Goal: Check status: Check status

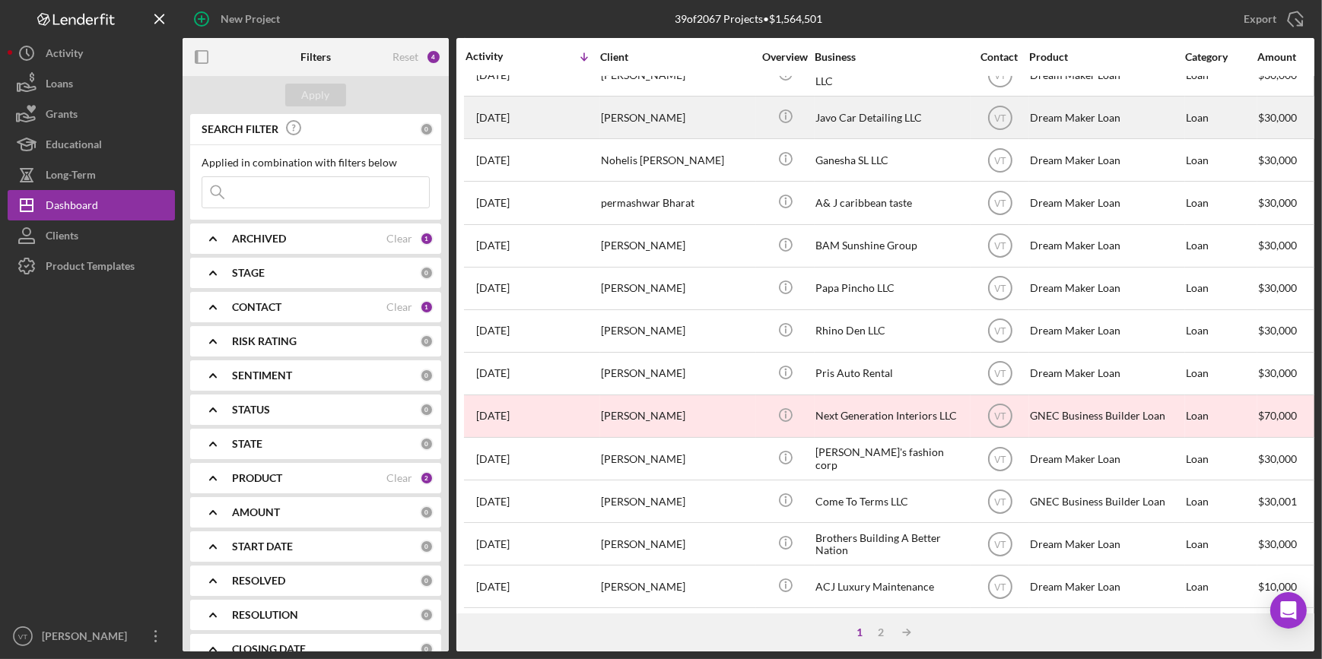
scroll to position [414, 0]
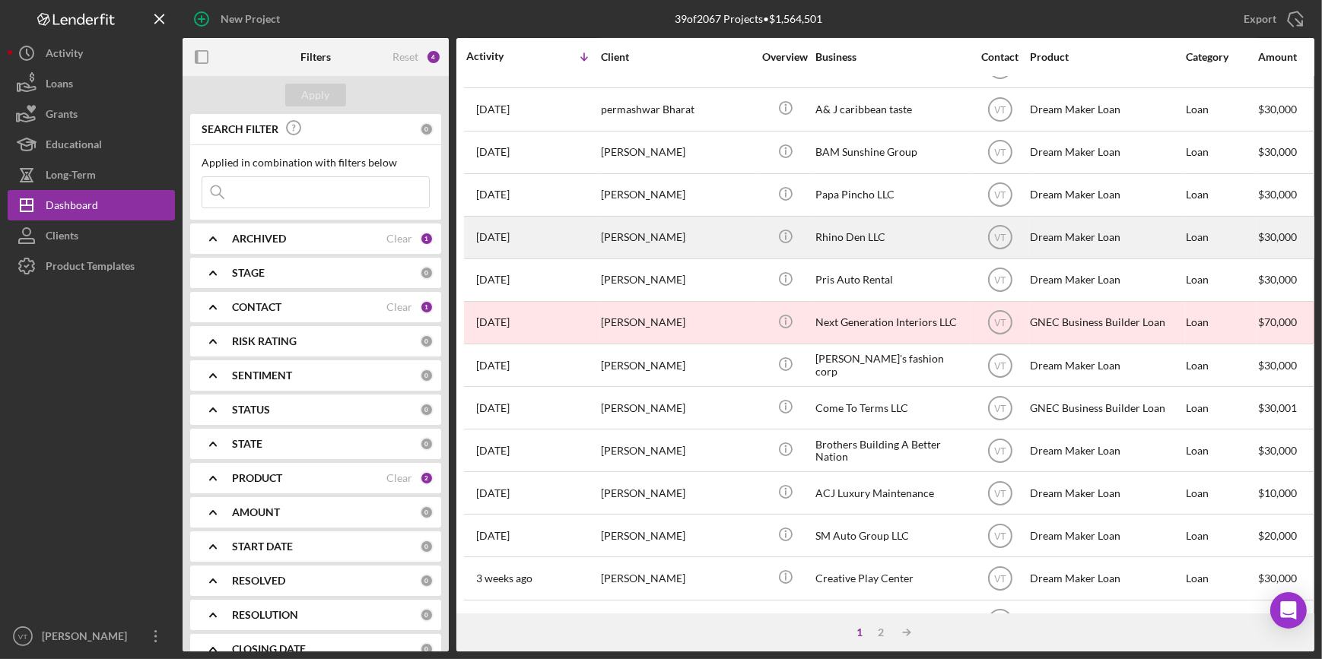
click at [639, 243] on div "[PERSON_NAME]" at bounding box center [677, 237] width 152 height 40
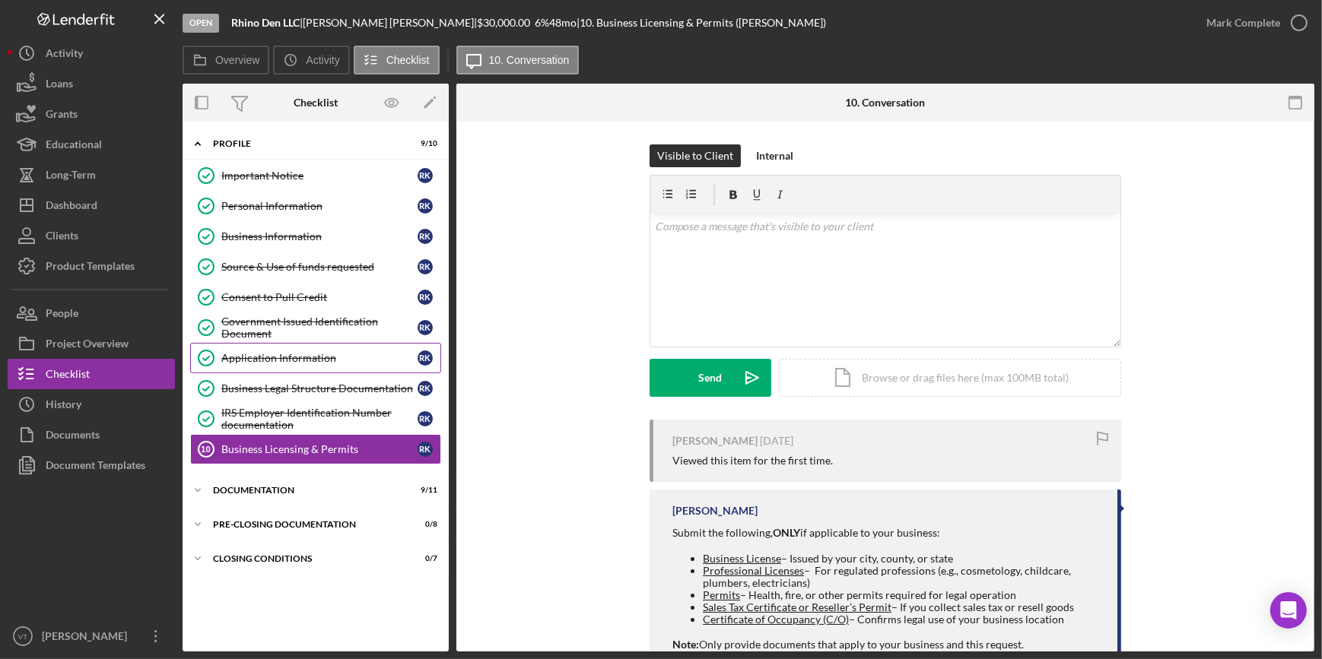
click at [238, 349] on link "Application Information Application Information R K" at bounding box center [315, 358] width 251 height 30
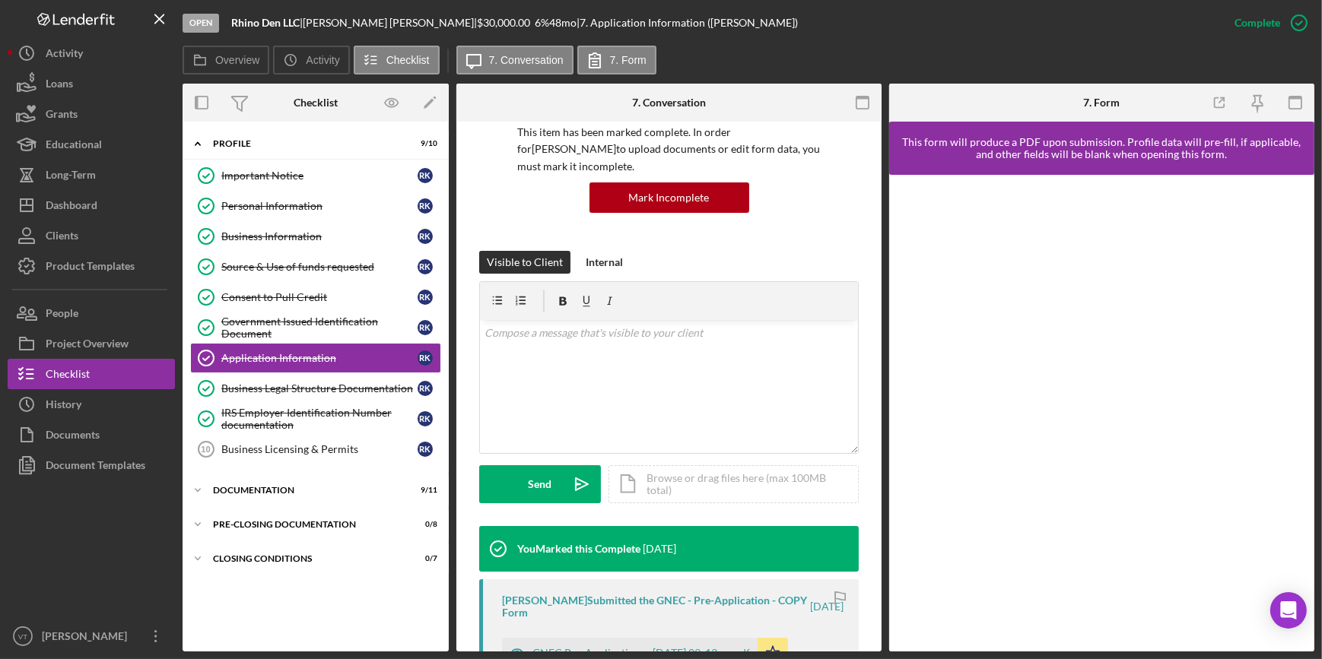
scroll to position [414, 0]
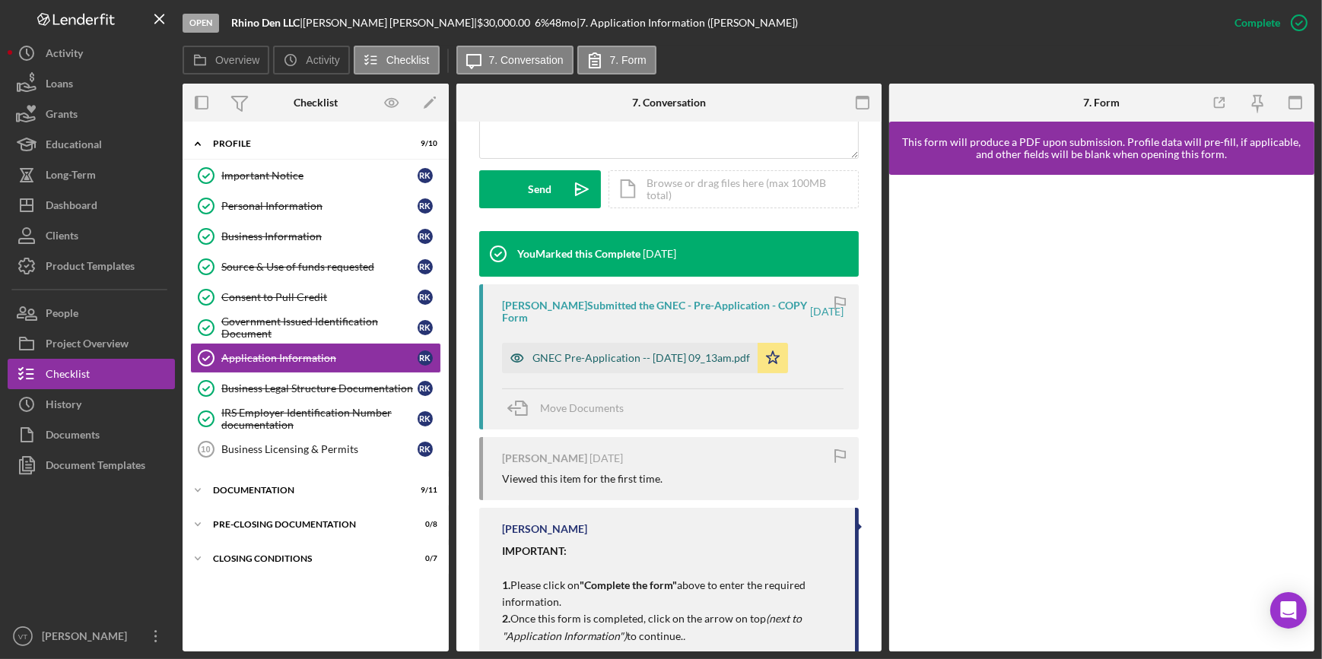
click at [593, 346] on div "GNEC Pre-Application -- [DATE] 09_13am.pdf" at bounding box center [629, 358] width 255 height 30
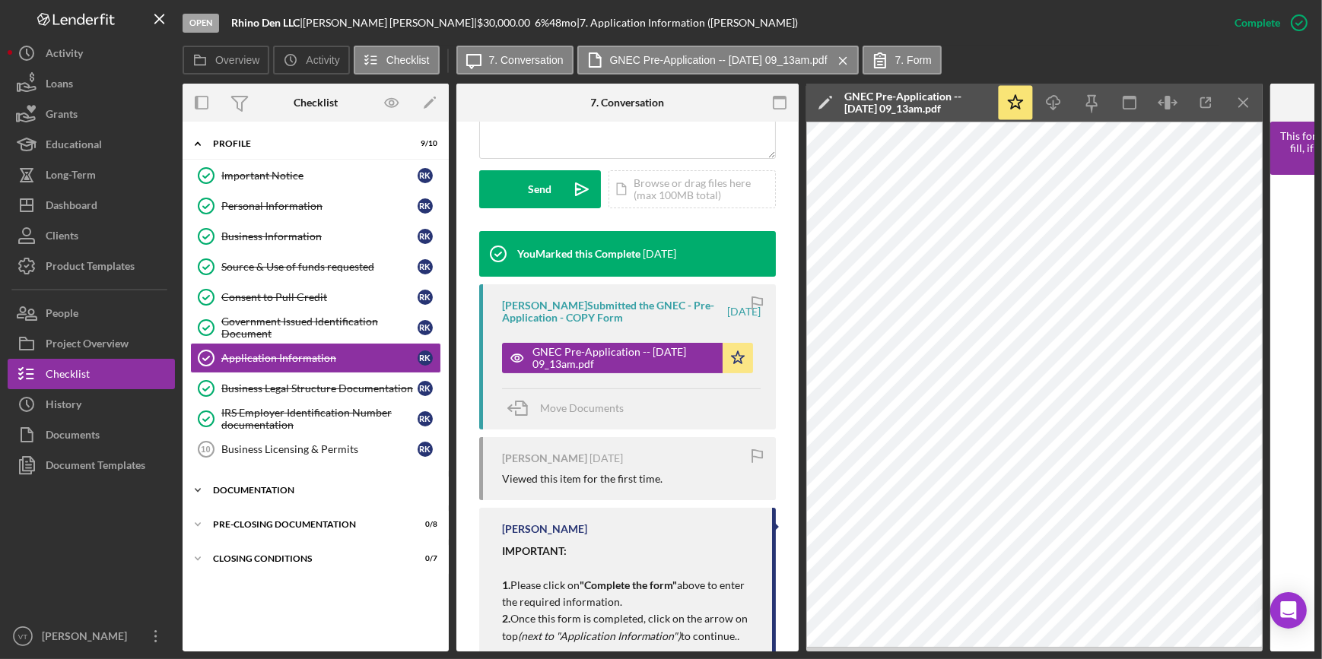
click at [208, 490] on icon "Icon/Expander" at bounding box center [197, 490] width 30 height 30
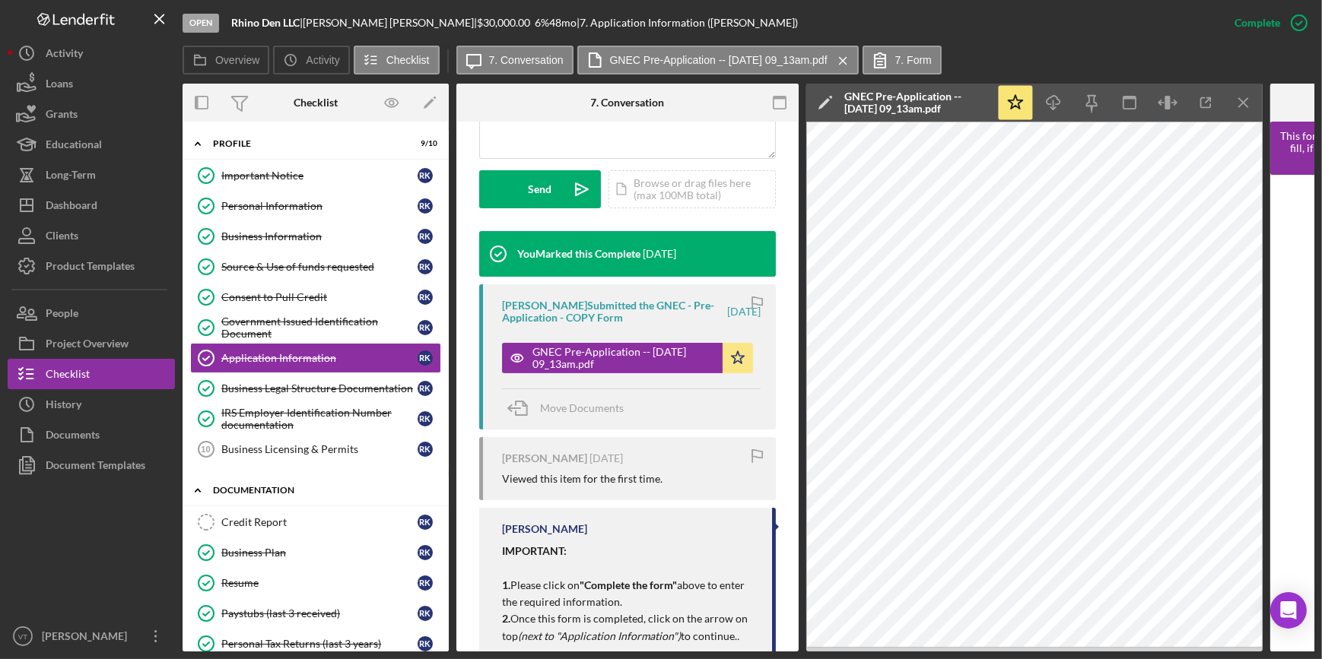
scroll to position [138, 0]
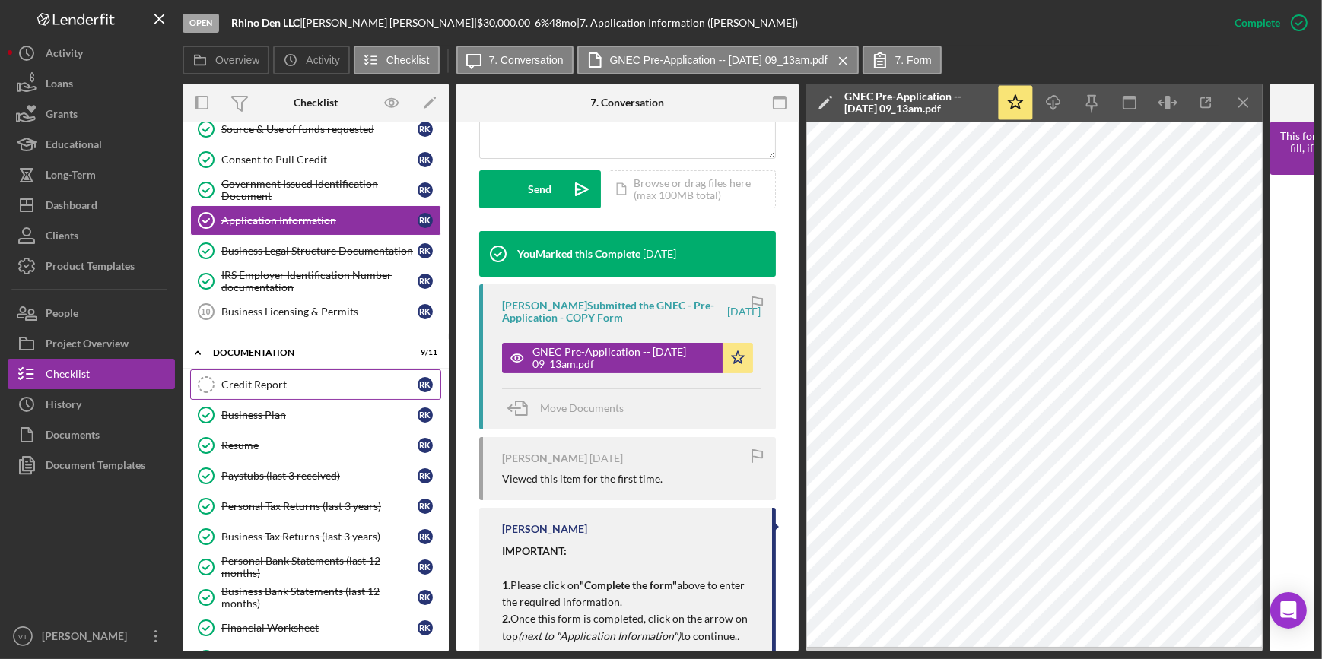
click at [260, 379] on div "Credit Report" at bounding box center [319, 385] width 196 height 12
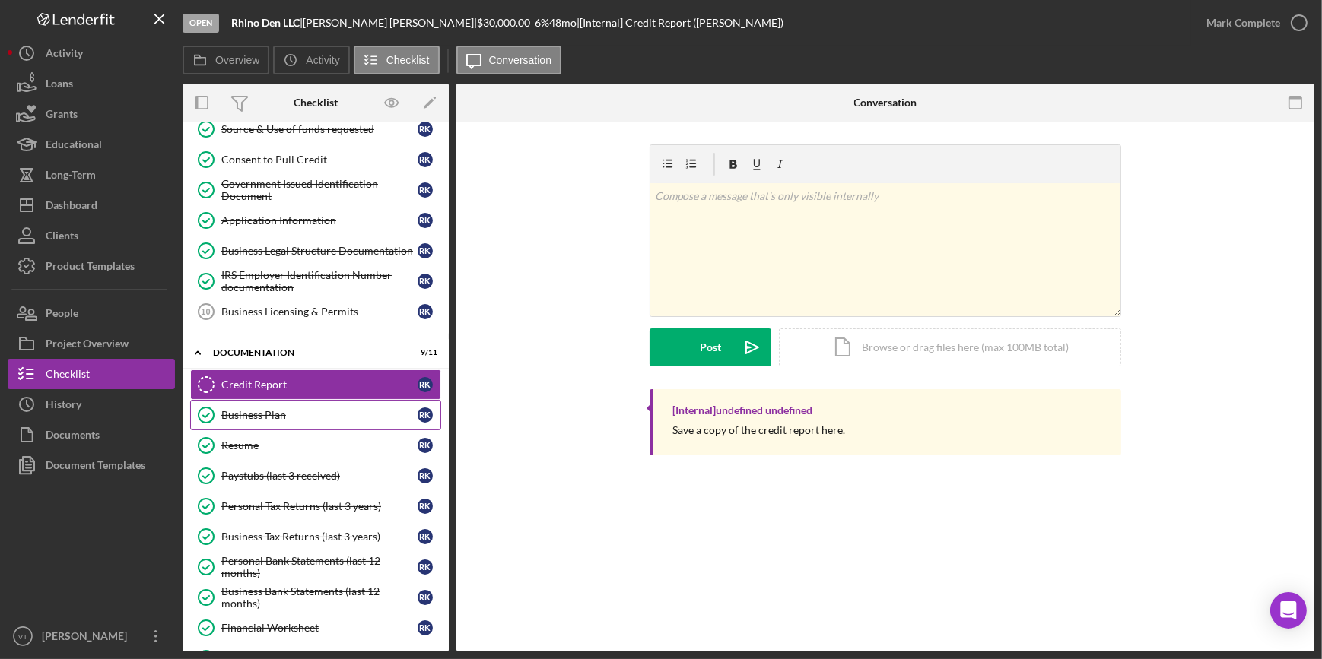
click at [279, 405] on link "Business Plan Business Plan R K" at bounding box center [315, 415] width 251 height 30
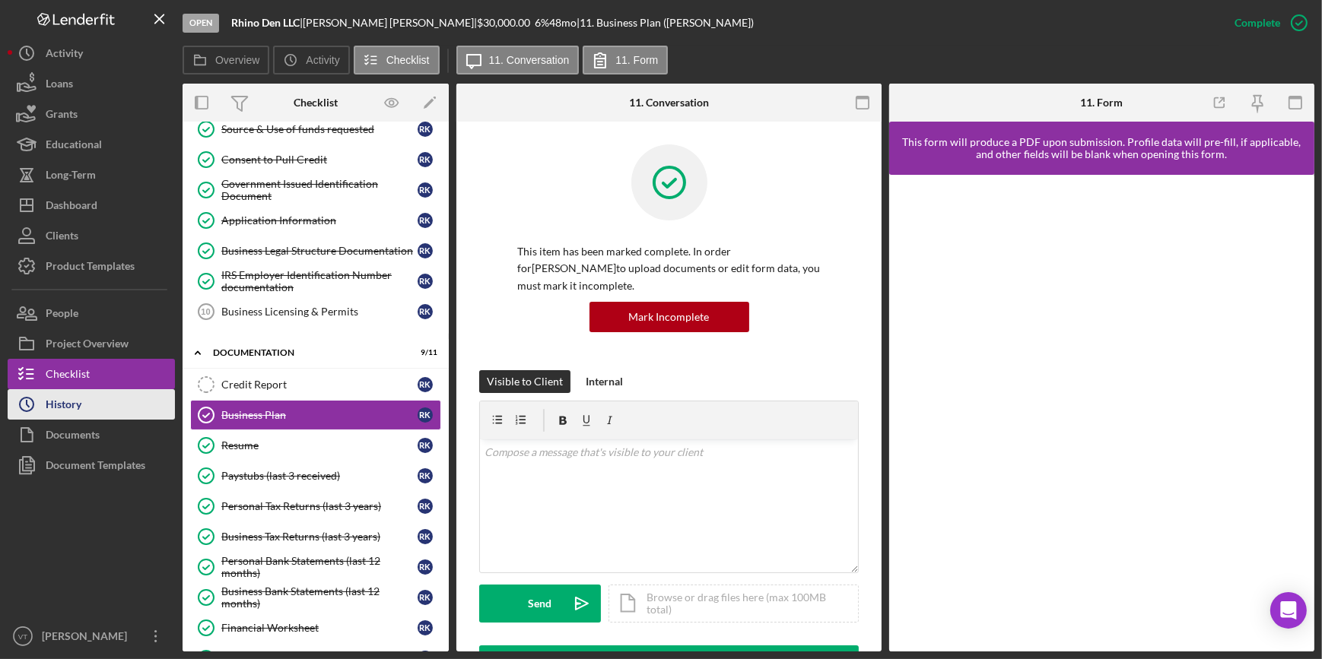
click at [144, 411] on button "Icon/History History" at bounding box center [91, 404] width 167 height 30
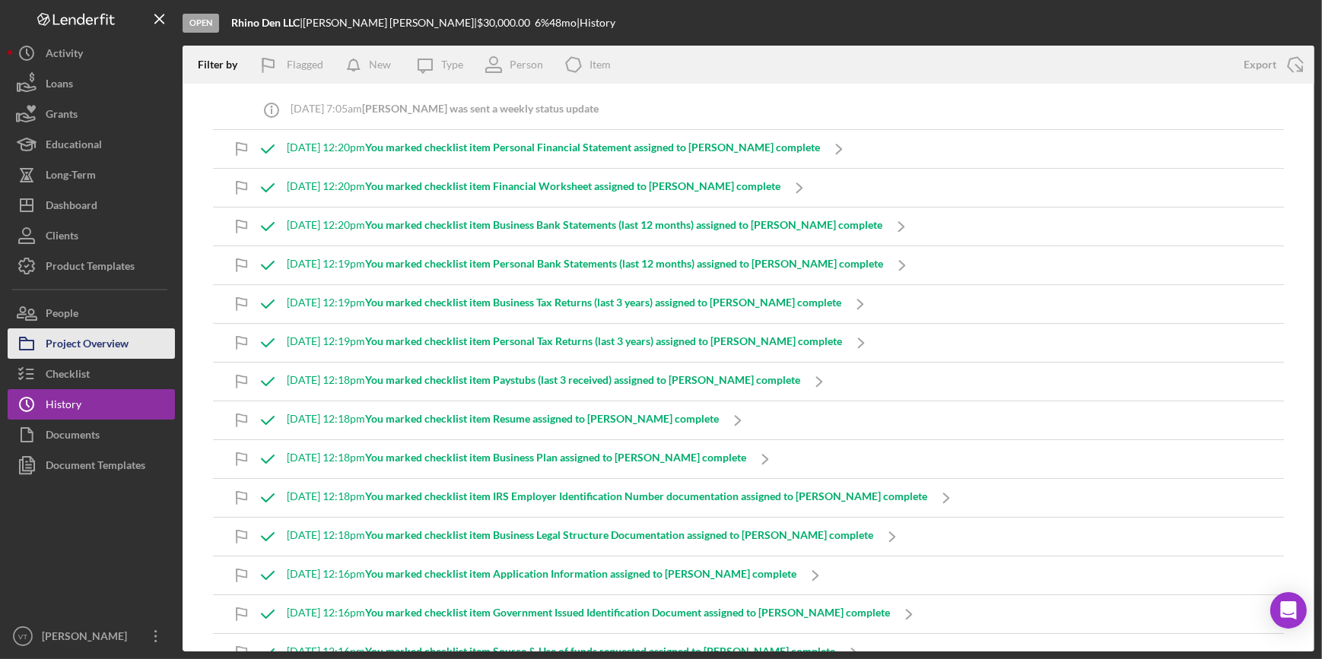
click at [91, 339] on div "Project Overview" at bounding box center [87, 345] width 83 height 34
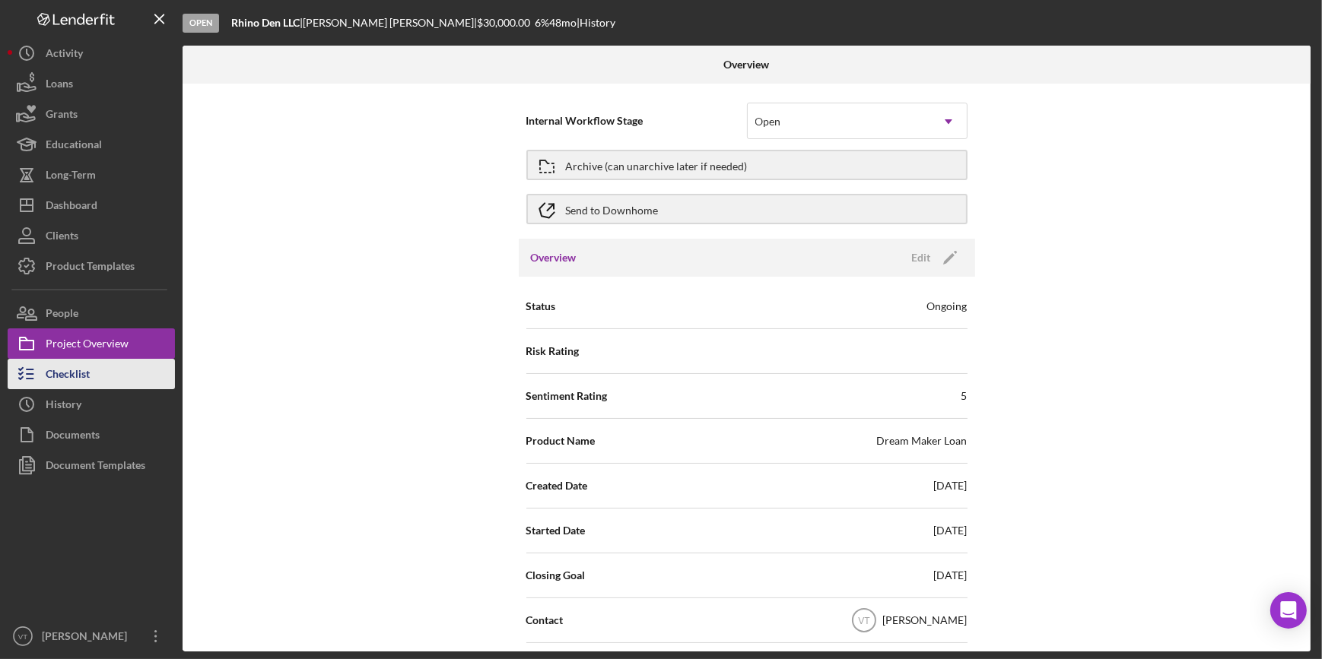
click at [85, 373] on div "Checklist" at bounding box center [68, 376] width 44 height 34
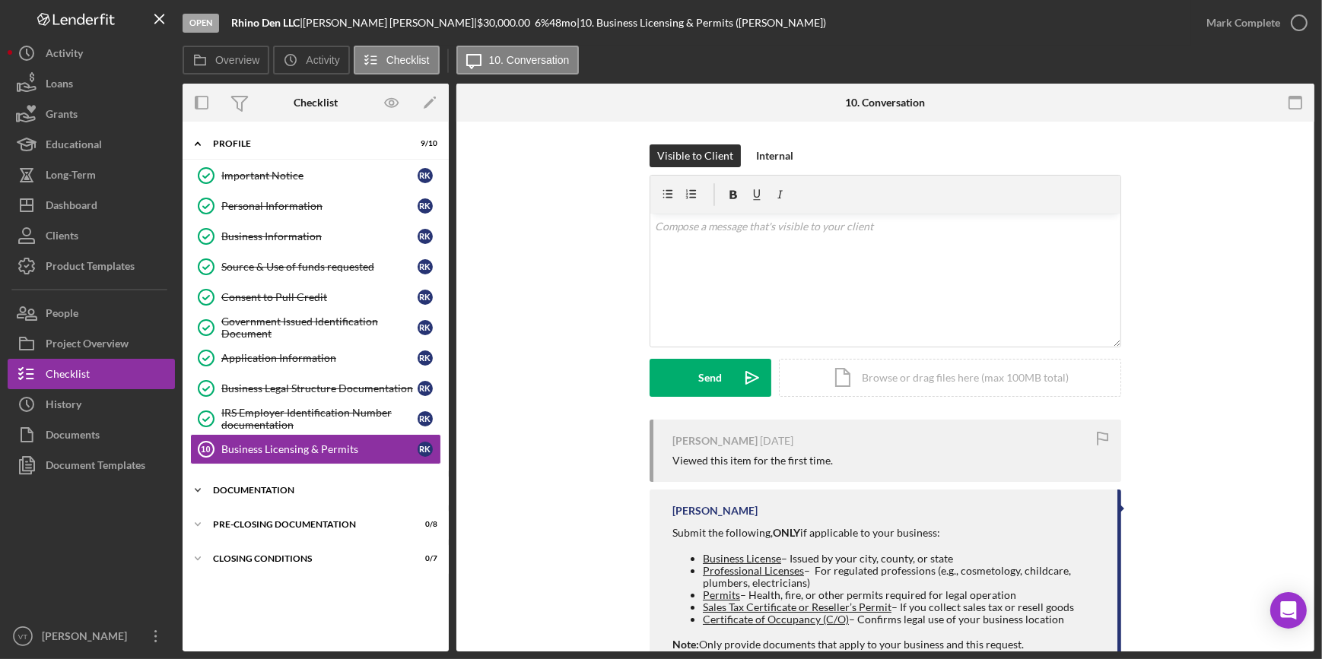
click at [211, 486] on icon "Icon/Expander" at bounding box center [197, 490] width 30 height 30
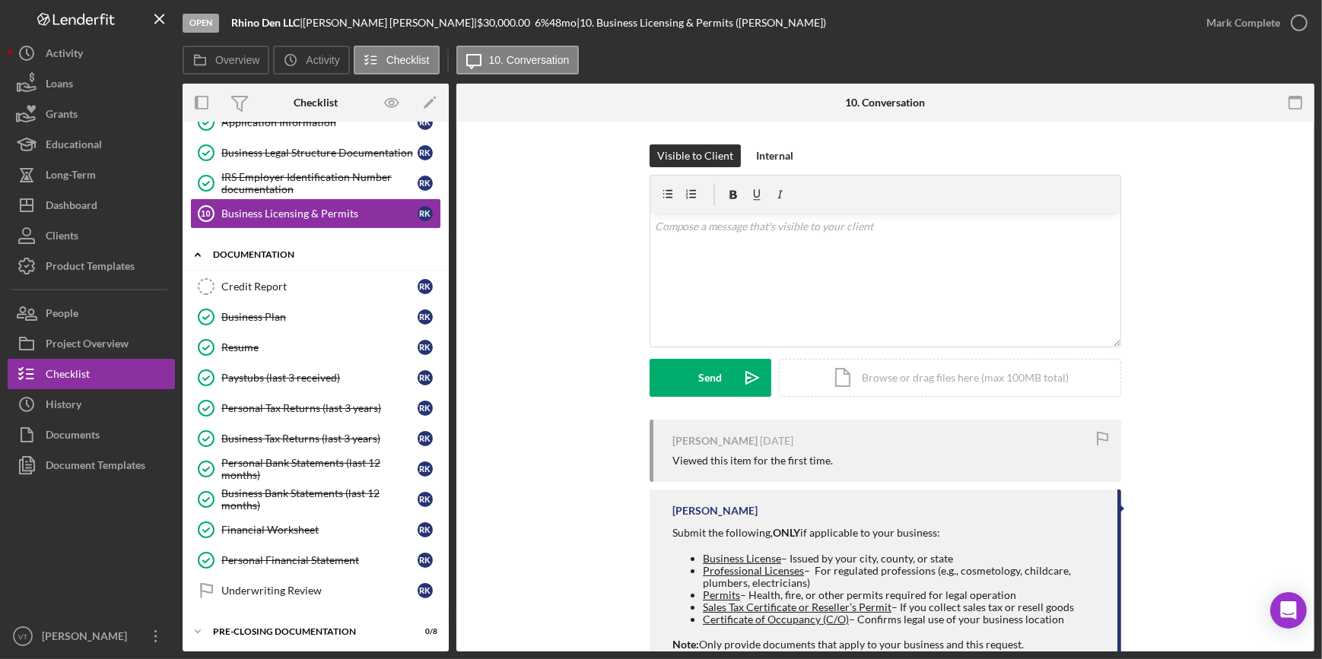
scroll to position [270, 0]
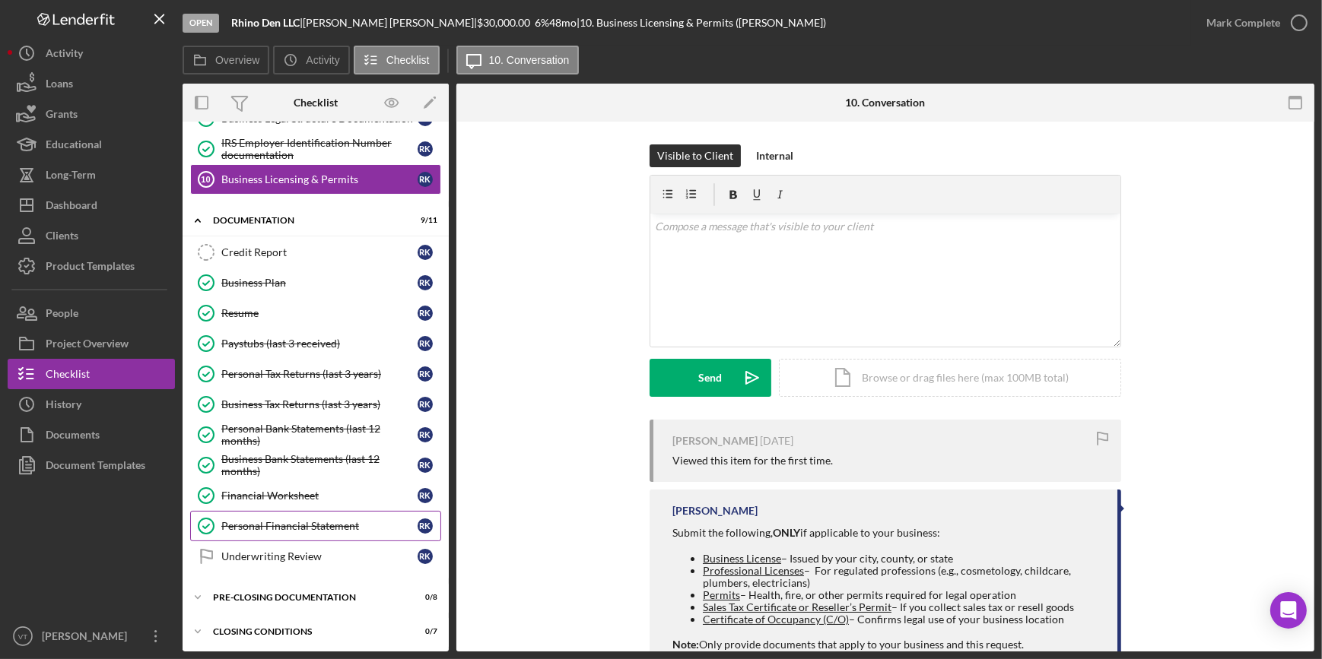
click at [240, 522] on div "Personal Financial Statement" at bounding box center [319, 526] width 196 height 12
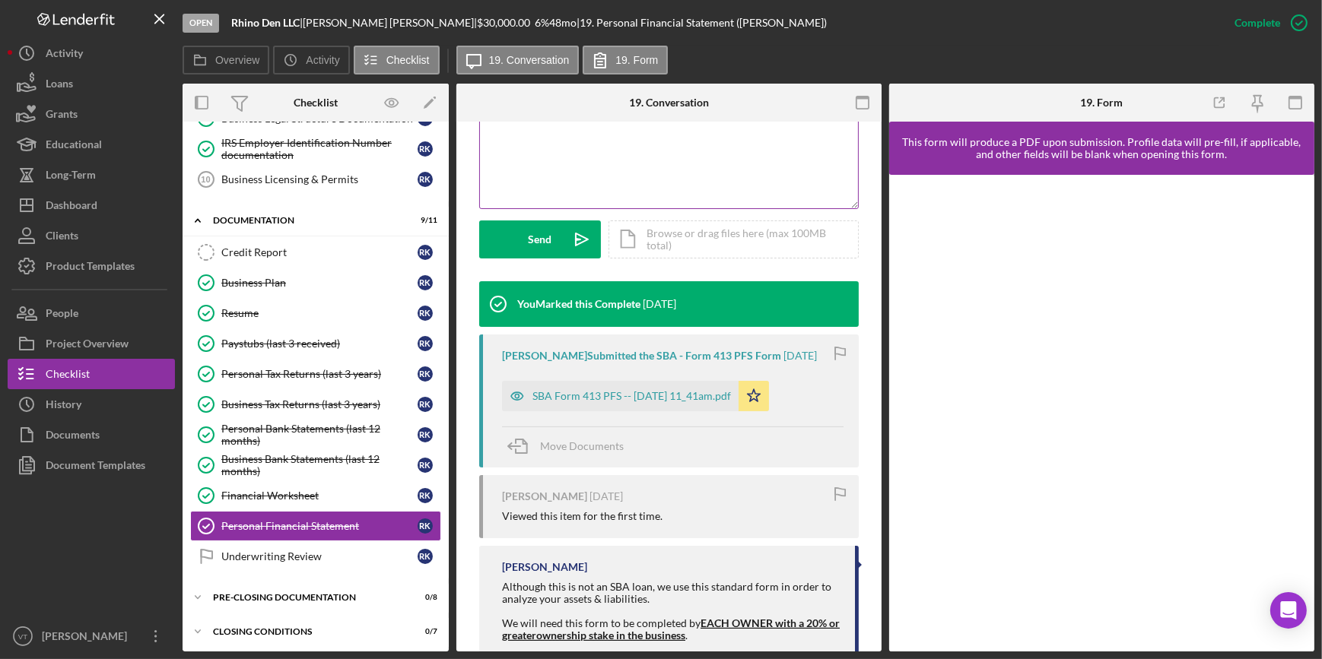
scroll to position [414, 0]
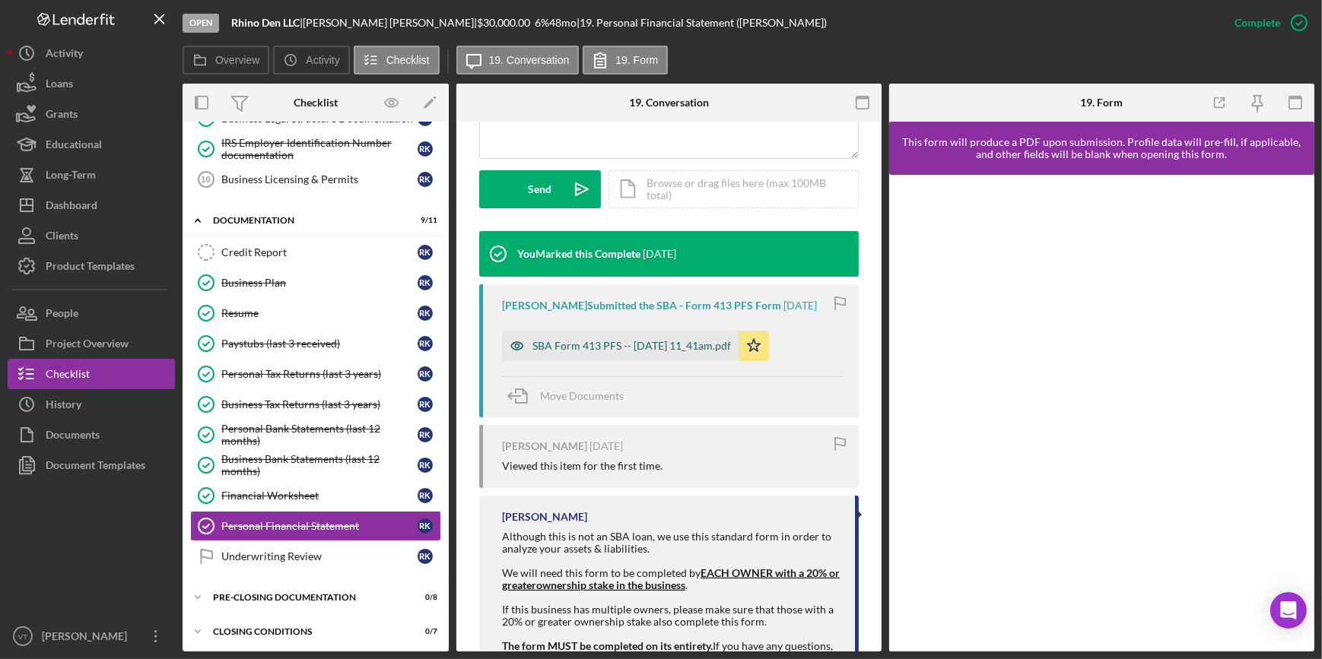
click at [610, 348] on div "SBA Form 413 PFS -- [DATE] 11_41am.pdf" at bounding box center [631, 346] width 198 height 12
